Goal: Share content: Share content

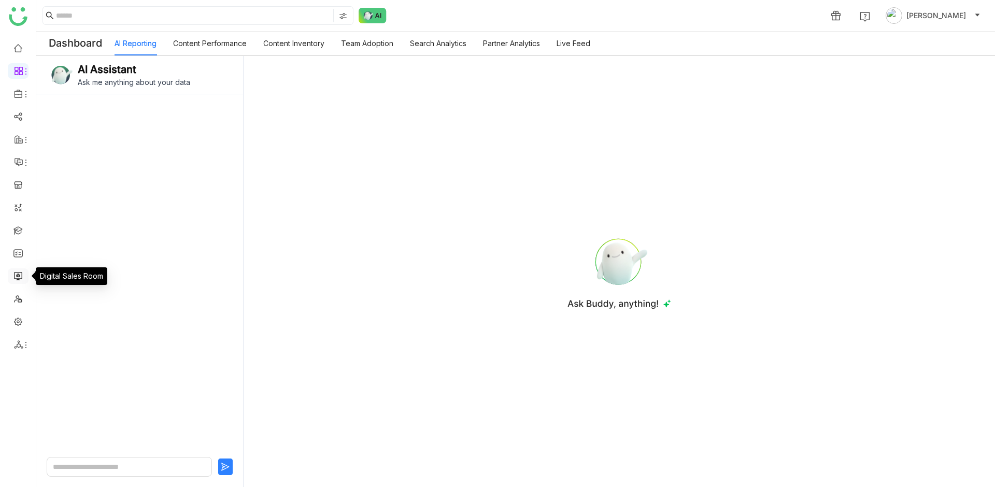
click at [21, 275] on link at bounding box center [17, 275] width 9 height 9
click at [22, 275] on link at bounding box center [17, 275] width 9 height 9
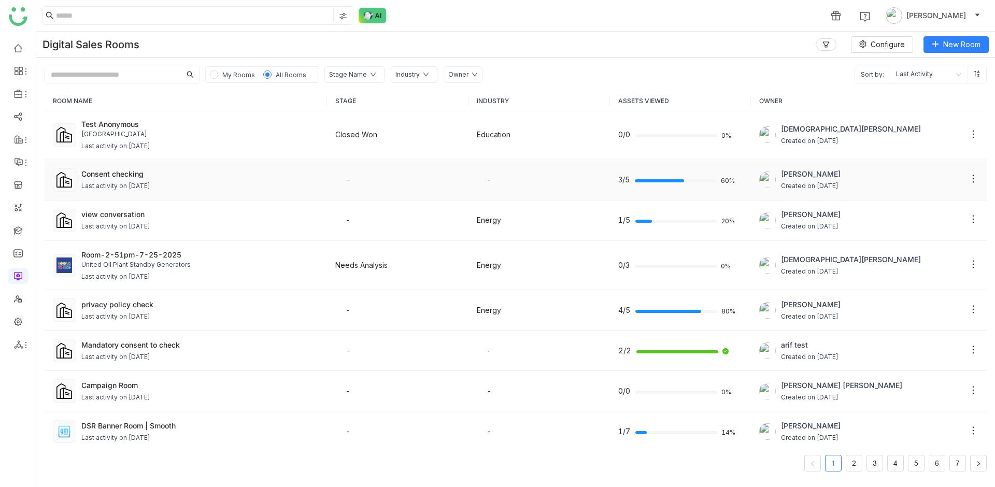
click at [97, 174] on div "Consent checking" at bounding box center [200, 173] width 238 height 11
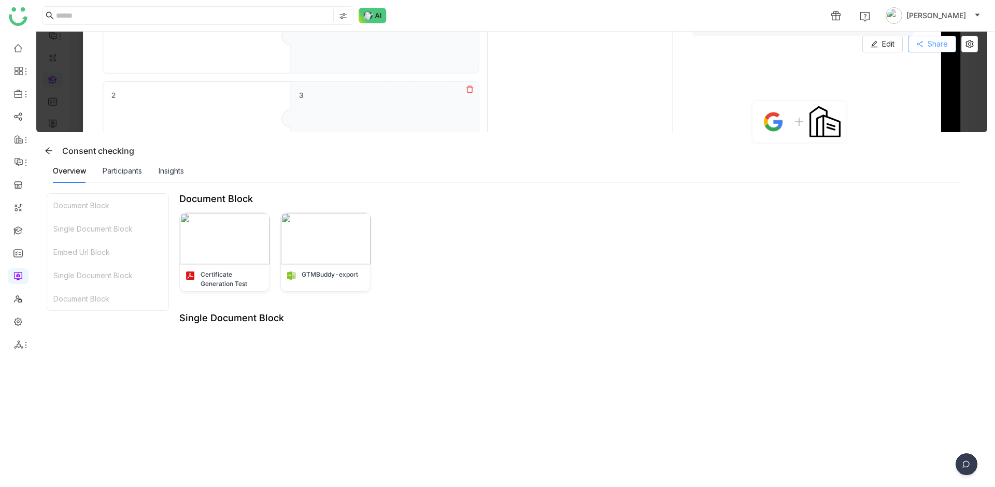
click at [944, 47] on span "Share" at bounding box center [938, 43] width 20 height 11
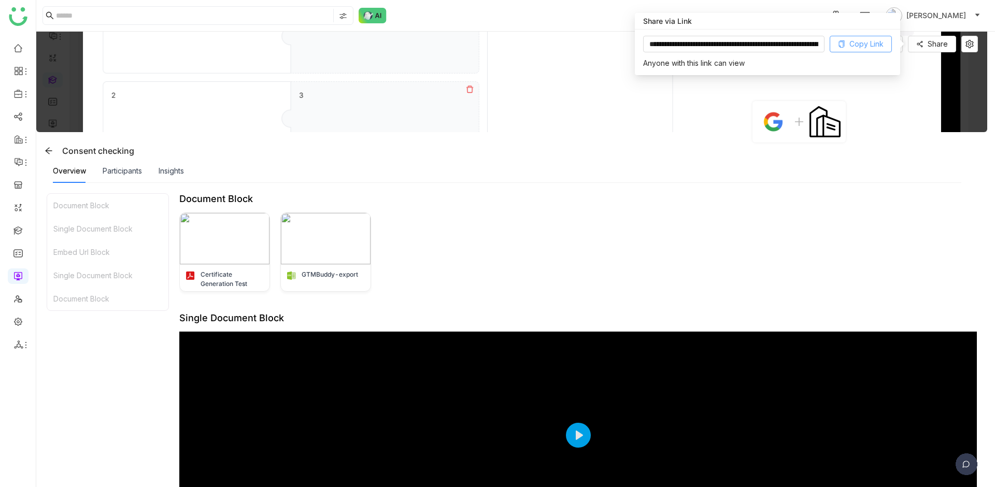
click at [875, 43] on span "Copy Link" at bounding box center [867, 43] width 34 height 11
click at [169, 171] on div "Insights" at bounding box center [171, 170] width 25 height 11
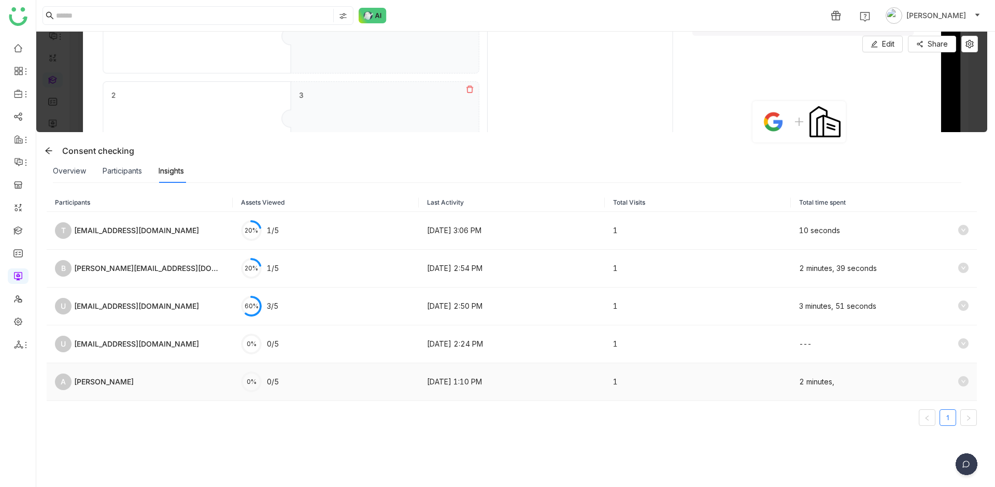
click at [293, 379] on td "0% 0/5" at bounding box center [326, 382] width 186 height 38
click at [958, 381] on icon at bounding box center [963, 381] width 10 height 10
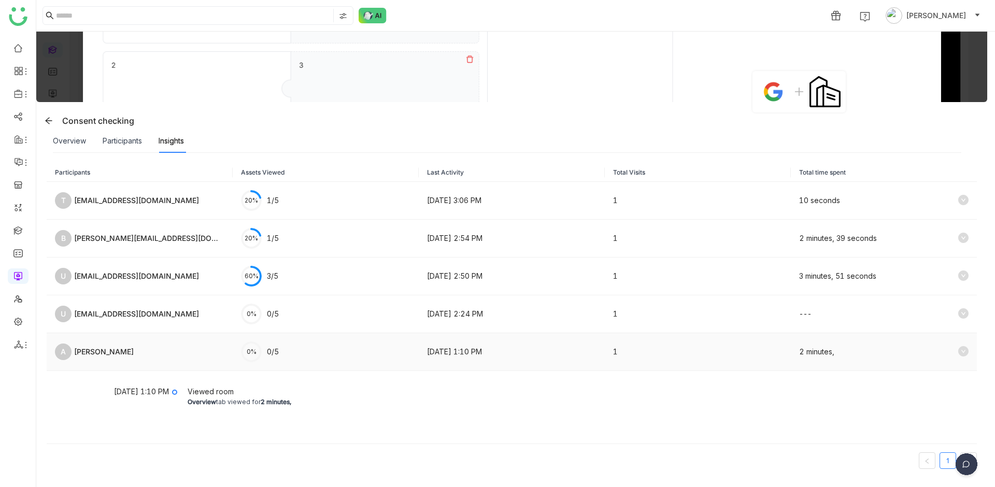
scroll to position [31, 0]
click at [935, 205] on div "10 seconds" at bounding box center [883, 200] width 169 height 12
click at [958, 201] on icon at bounding box center [963, 199] width 10 height 10
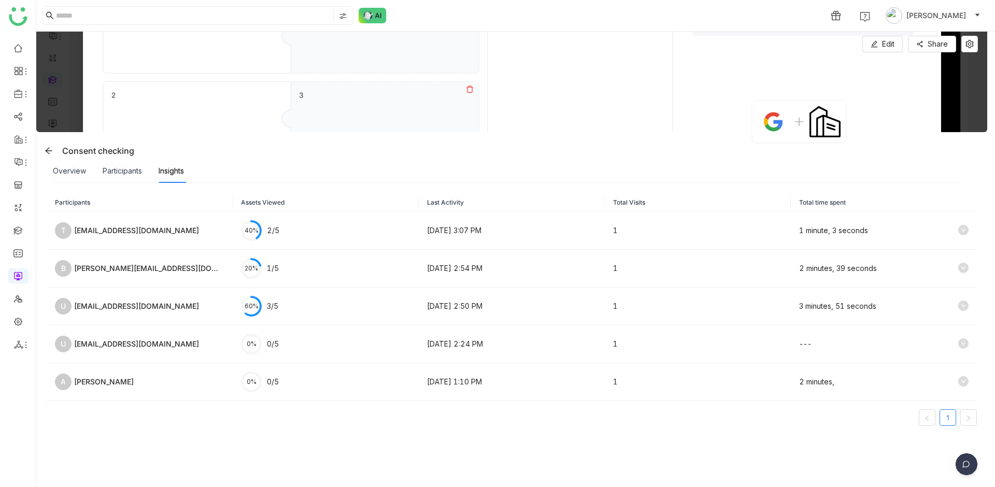
drag, startPoint x: 111, startPoint y: 224, endPoint x: 350, endPoint y: 211, distance: 239.8
click at [111, 224] on div "T [EMAIL_ADDRESS][DOMAIN_NAME]" at bounding box center [139, 230] width 169 height 17
click at [958, 230] on icon at bounding box center [963, 230] width 10 height 10
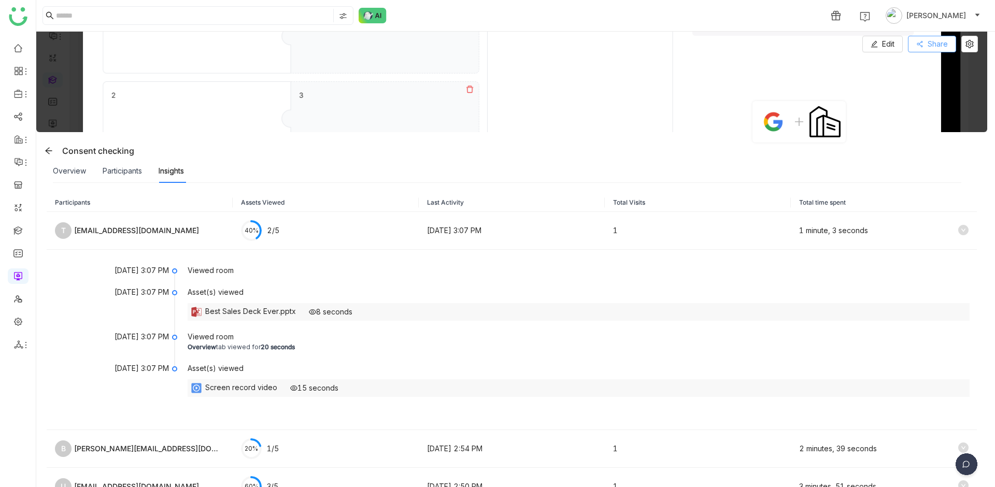
click at [925, 45] on button "Share" at bounding box center [932, 44] width 48 height 17
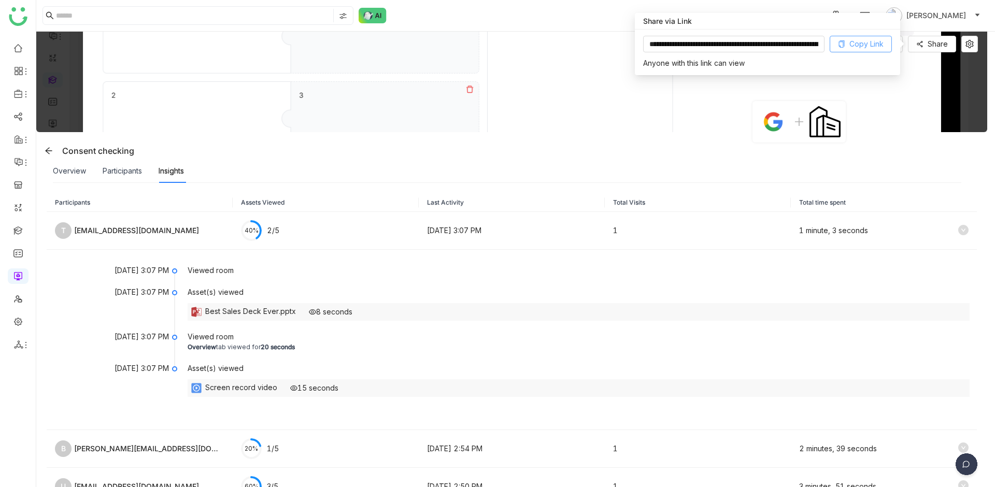
click at [892, 49] on button "Copy Link" at bounding box center [861, 44] width 62 height 17
click at [879, 45] on span "Copy Link" at bounding box center [867, 43] width 34 height 11
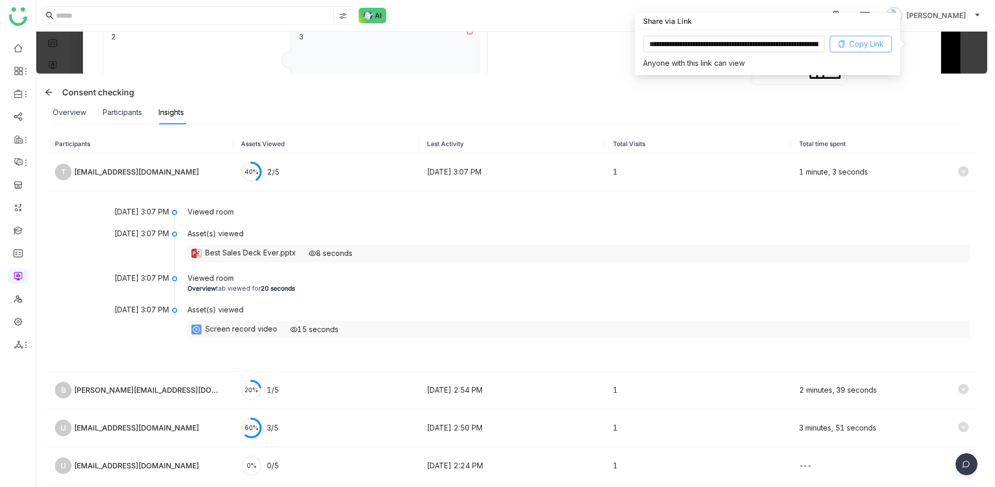
scroll to position [78, 0]
